Goal: Complete application form

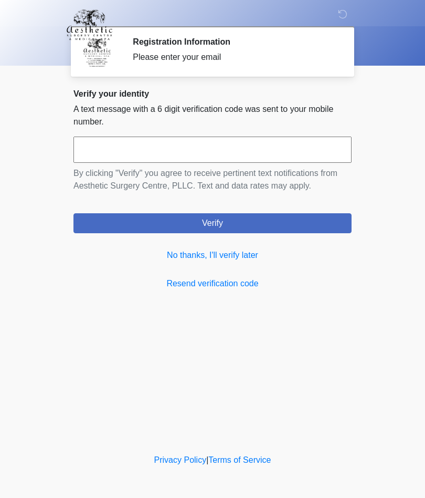
click at [168, 256] on link "No thanks, I'll verify later" at bounding box center [212, 255] width 278 height 13
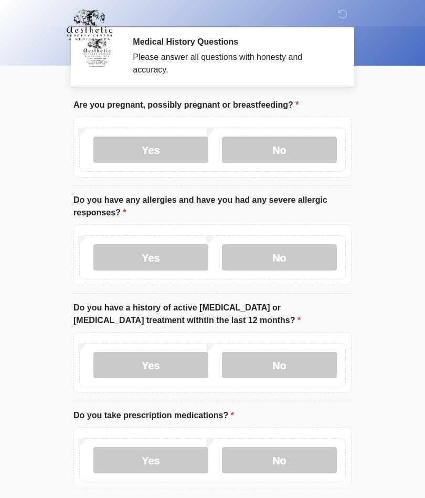
click at [260, 159] on label "No" at bounding box center [279, 149] width 115 height 26
click at [285, 257] on label "No" at bounding box center [279, 257] width 115 height 26
click at [273, 365] on label "No" at bounding box center [279, 365] width 115 height 26
click at [143, 471] on label "Yes" at bounding box center [150, 460] width 115 height 26
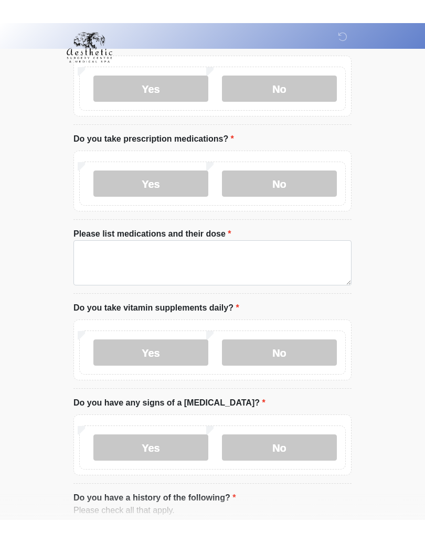
scroll to position [255, 0]
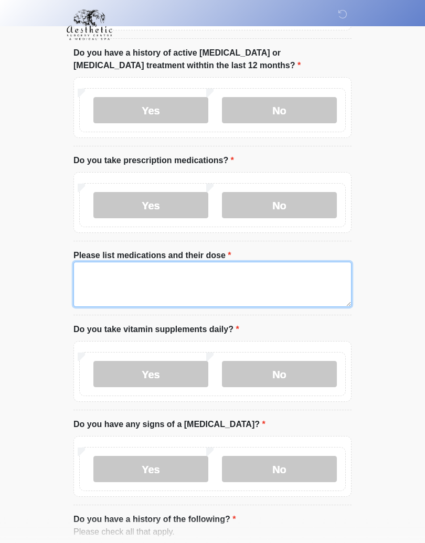
click at [97, 271] on textarea "Please list medications and their dose" at bounding box center [212, 284] width 278 height 45
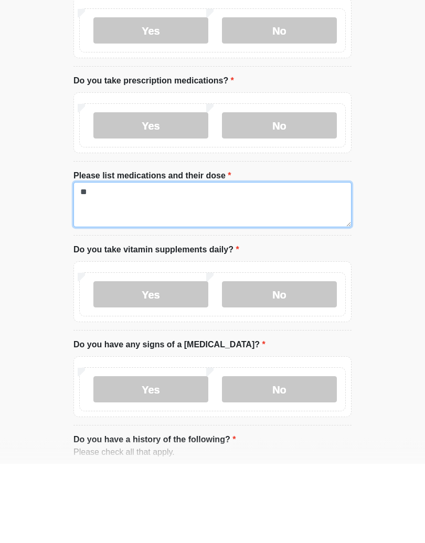
type textarea "*"
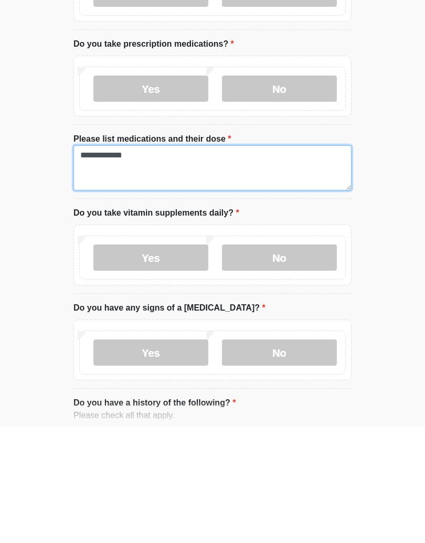
click at [167, 262] on textarea "**********" at bounding box center [212, 284] width 278 height 45
click at [173, 262] on textarea "**********" at bounding box center [212, 284] width 278 height 45
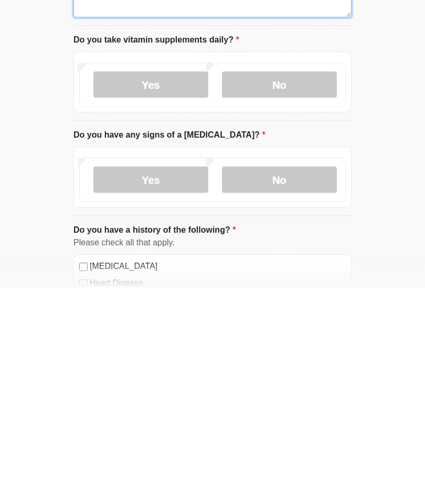
scroll to position [345, 0]
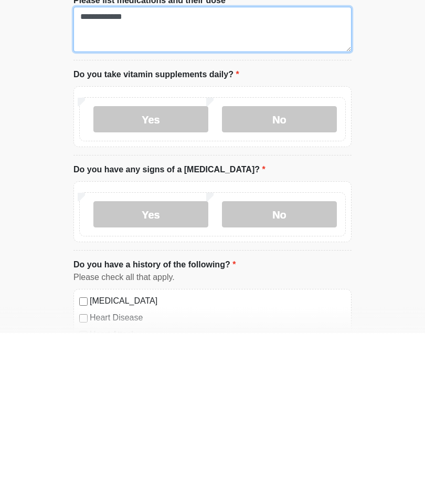
type textarea "**********"
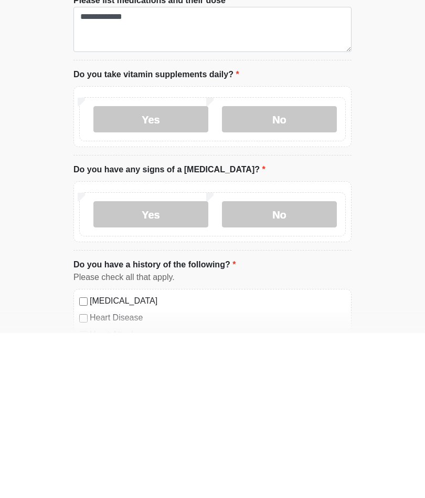
click at [267, 271] on label "No" at bounding box center [279, 284] width 115 height 26
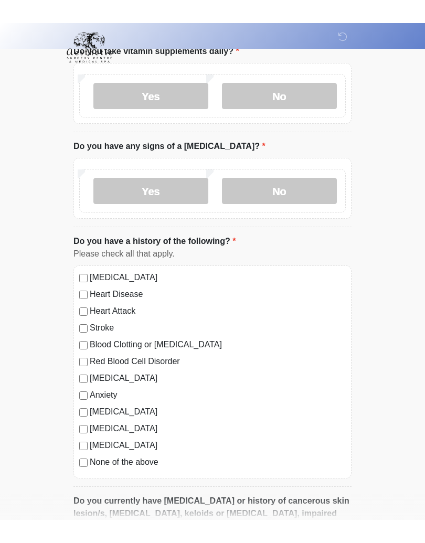
scroll to position [510, 0]
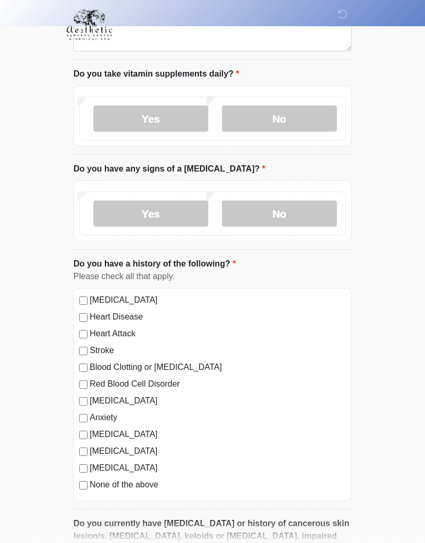
click at [268, 201] on label "No" at bounding box center [279, 214] width 115 height 26
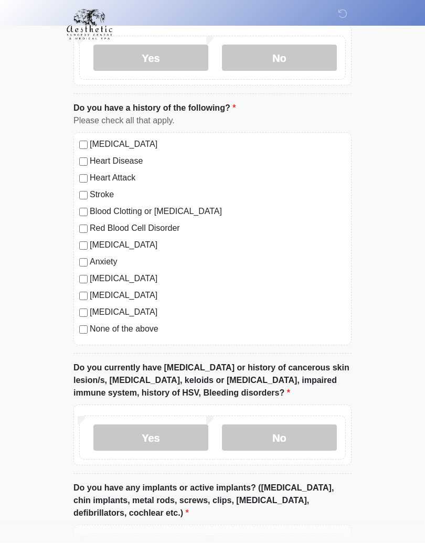
scroll to position [667, 0]
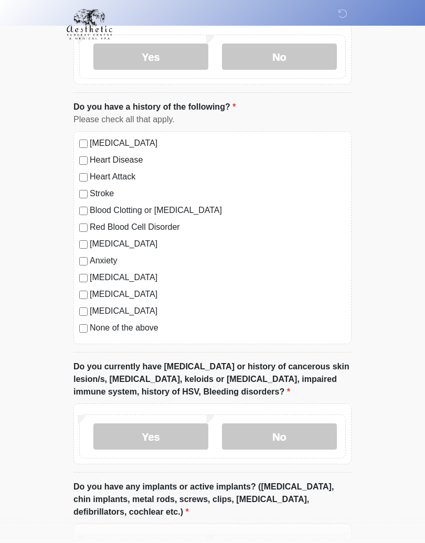
click at [82, 134] on div "[MEDICAL_DATA] Heart Disease Heart Attack Stroke Blood Clotting or [MEDICAL_DAT…" at bounding box center [212, 238] width 278 height 213
click at [82, 235] on div "[MEDICAL_DATA] Heart Disease Heart Attack Stroke Blood Clotting or [MEDICAL_DAT…" at bounding box center [212, 238] width 278 height 213
click at [87, 238] on div "[MEDICAL_DATA]" at bounding box center [212, 244] width 267 height 13
click at [79, 236] on div "[MEDICAL_DATA] Heart Disease Heart Attack Stroke Blood Clotting or [MEDICAL_DAT…" at bounding box center [212, 238] width 278 height 213
click at [84, 235] on div "[MEDICAL_DATA] Heart Disease Heart Attack Stroke Blood Clotting or [MEDICAL_DAT…" at bounding box center [212, 238] width 278 height 213
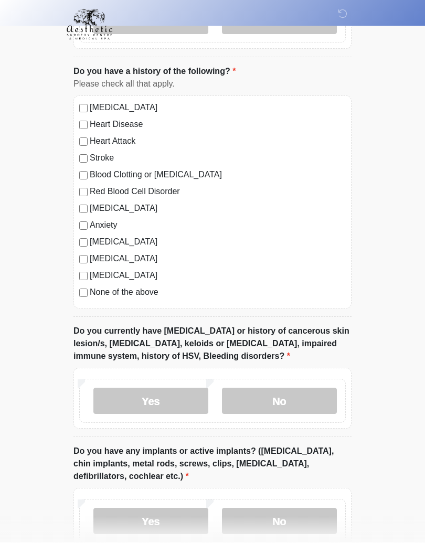
scroll to position [713, 0]
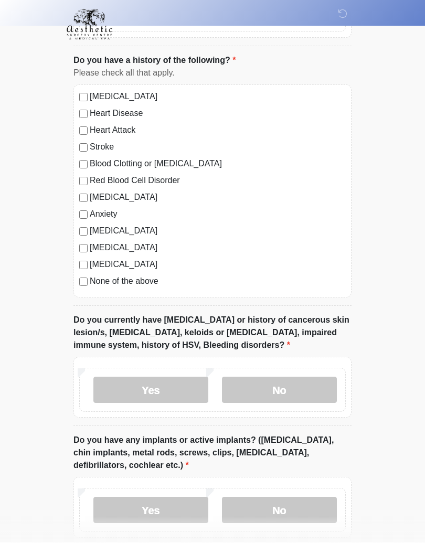
click at [78, 235] on div "[MEDICAL_DATA] Heart Disease Heart Attack Stroke Blood Clotting or [MEDICAL_DAT…" at bounding box center [212, 191] width 278 height 213
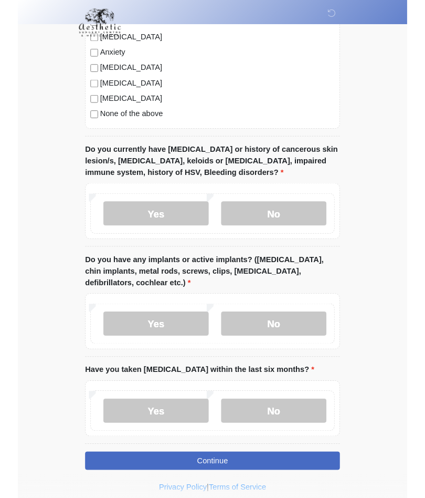
scroll to position [917, 0]
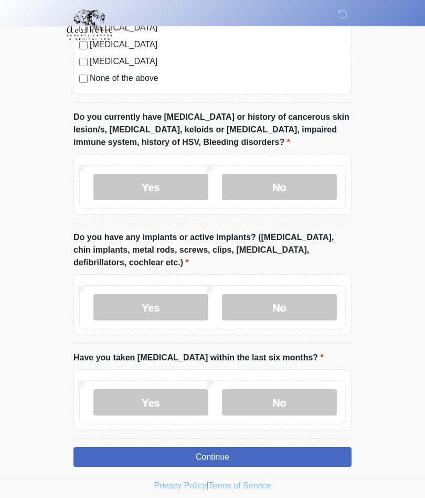
click at [113, 181] on label "Yes" at bounding box center [150, 187] width 115 height 26
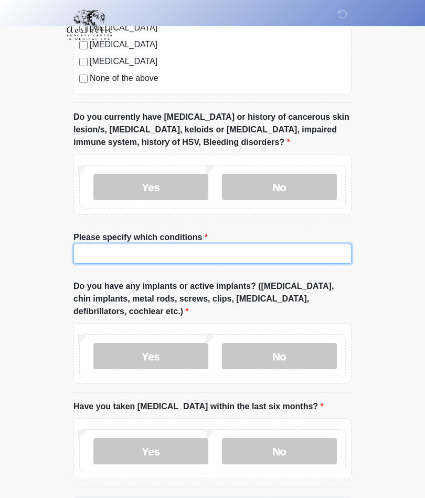
click at [82, 246] on input "Please specify which conditions" at bounding box center [212, 254] width 278 height 20
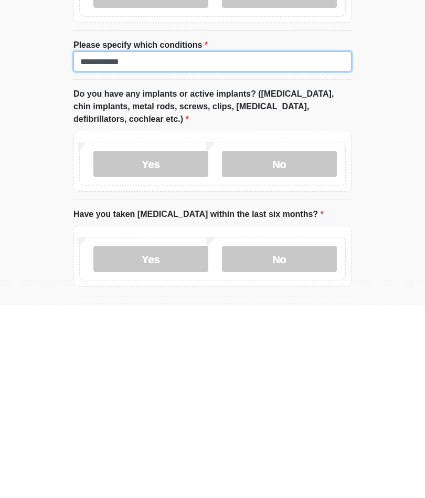
type input "**********"
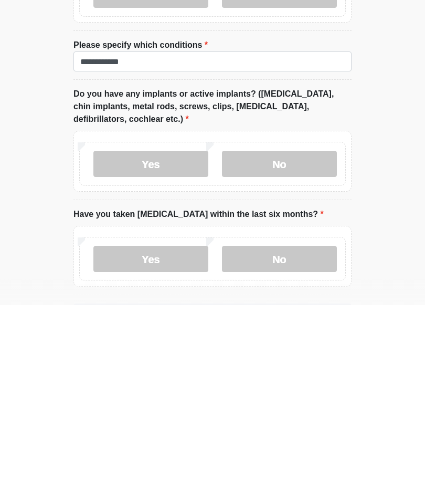
click at [265, 343] on label "No" at bounding box center [279, 356] width 115 height 26
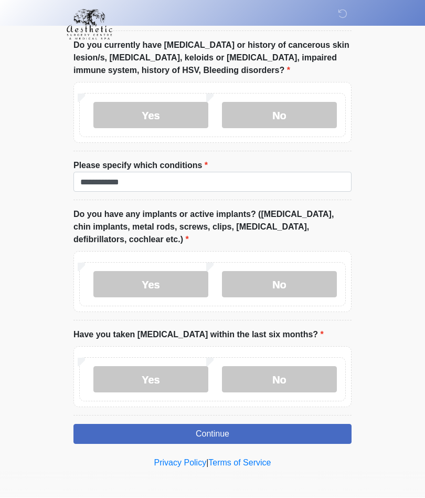
click at [269, 376] on label "No" at bounding box center [279, 379] width 115 height 26
click at [98, 431] on button "Continue" at bounding box center [212, 434] width 278 height 20
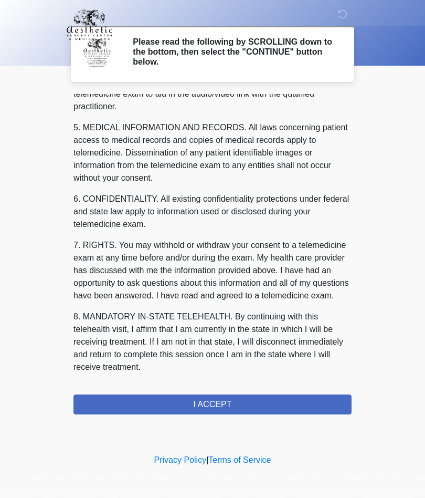
scroll to position [334, 0]
click at [85, 399] on button "I ACCEPT" at bounding box center [212, 404] width 278 height 20
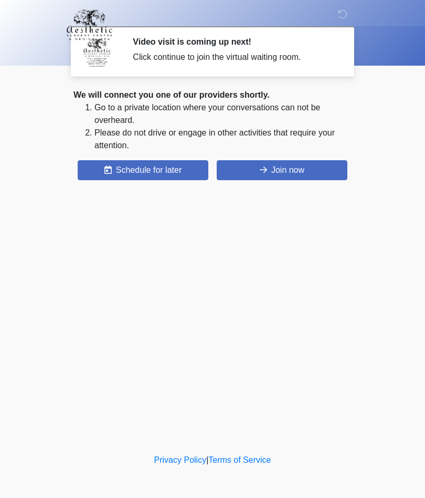
click at [314, 170] on button "Join now" at bounding box center [282, 170] width 131 height 20
